Goal: Transaction & Acquisition: Purchase product/service

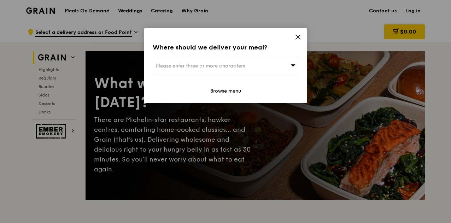
click at [230, 70] on div "Please enter three or more characters" at bounding box center [226, 66] width 146 height 16
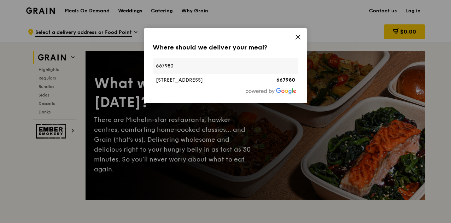
type input "667980"
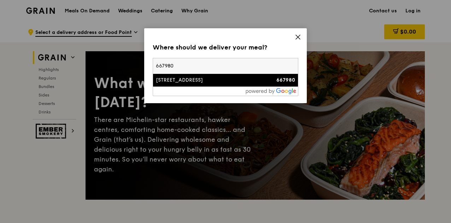
click at [178, 80] on div "6 Hillview Rise" at bounding box center [208, 80] width 105 height 7
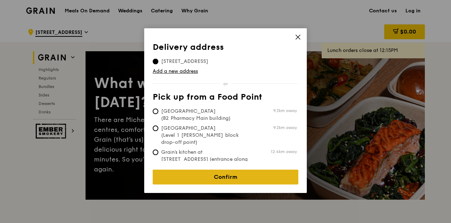
click at [199, 173] on link "Confirm" at bounding box center [226, 177] width 146 height 15
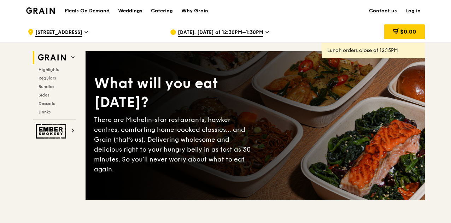
click at [71, 33] on div ".cls-1 { fill: none; stroke: #fff; stroke-linecap: round; stroke-linejoin: roun…" at bounding box center [93, 32] width 131 height 21
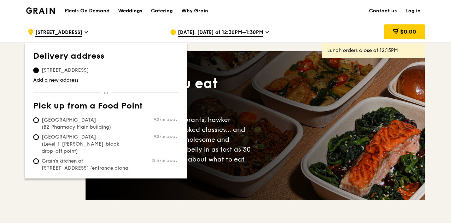
click at [71, 33] on div ".cls-1 { fill: none; stroke: #fff; stroke-linecap: round; stroke-linejoin: roun…" at bounding box center [93, 32] width 131 height 21
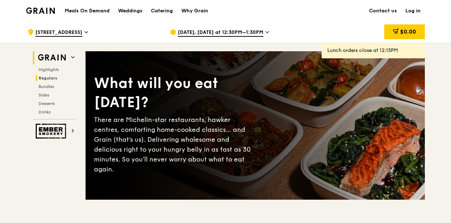
click at [54, 77] on span "Regulars" at bounding box center [48, 78] width 19 height 5
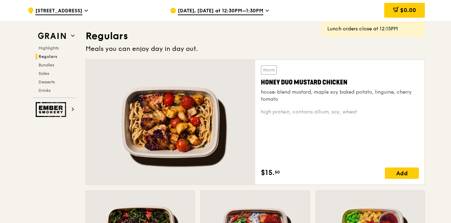
scroll to position [458, 0]
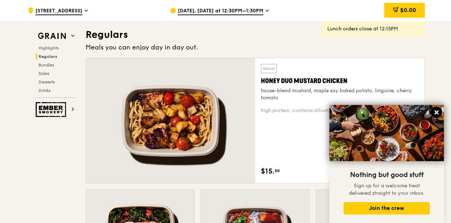
click at [437, 116] on icon at bounding box center [437, 112] width 6 height 6
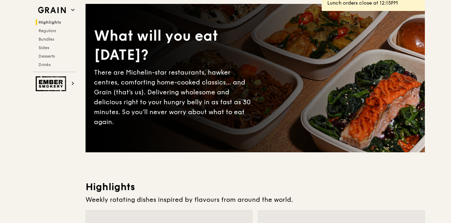
scroll to position [0, 0]
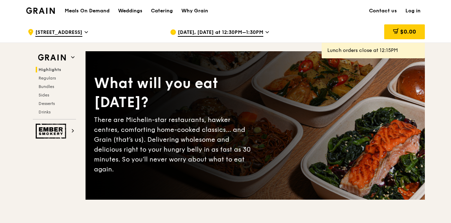
click at [93, 14] on h1 "Meals On Demand" at bounding box center [87, 10] width 45 height 7
click at [164, 10] on div "Catering" at bounding box center [162, 10] width 22 height 21
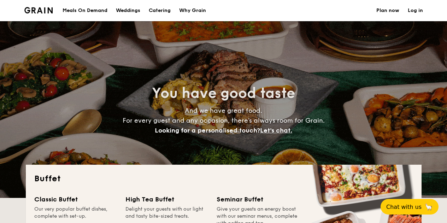
select select
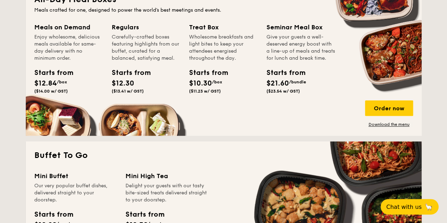
scroll to position [315, 0]
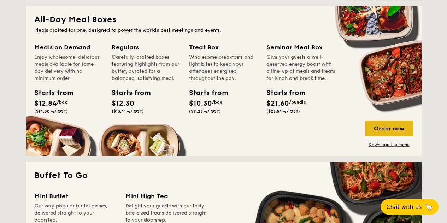
click at [392, 131] on div "Order now" at bounding box center [389, 129] width 48 height 16
